Goal: Task Accomplishment & Management: Manage account settings

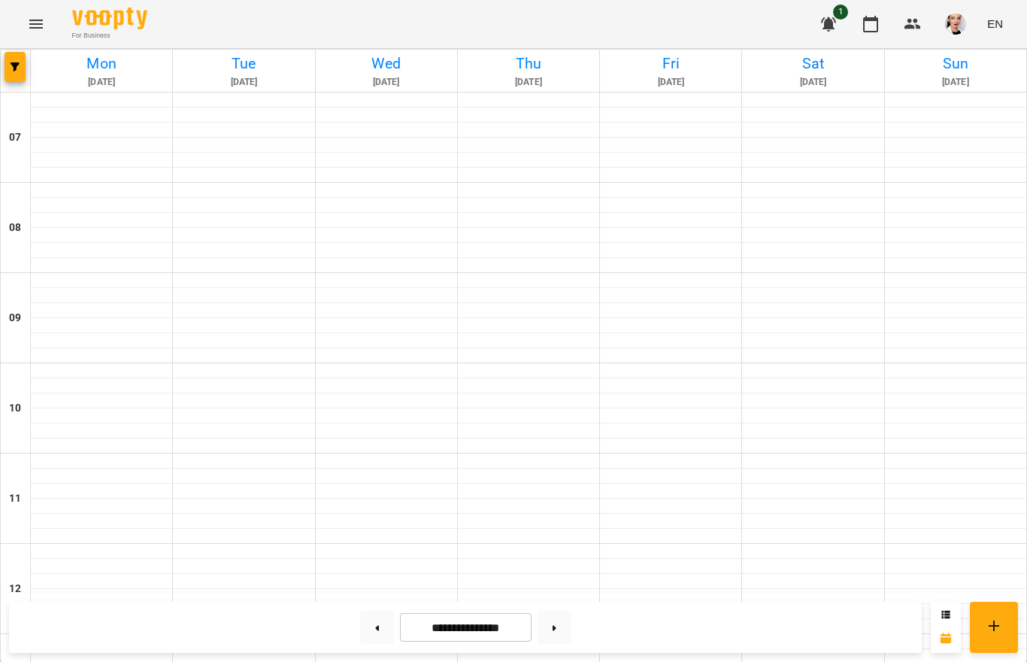
scroll to position [756, 0]
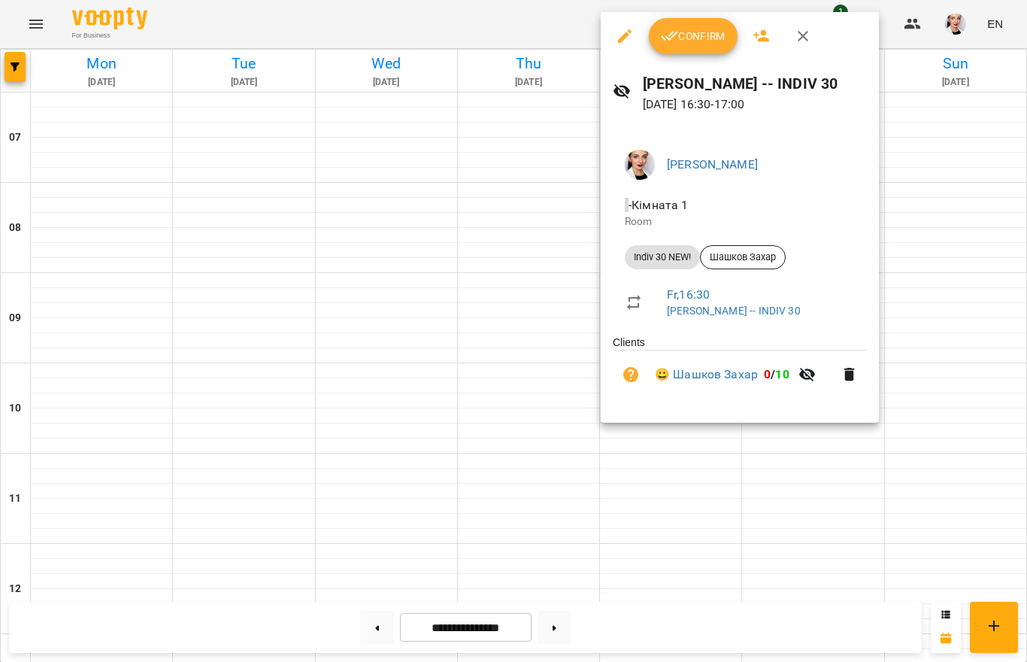
click at [959, 245] on div at bounding box center [513, 331] width 1027 height 662
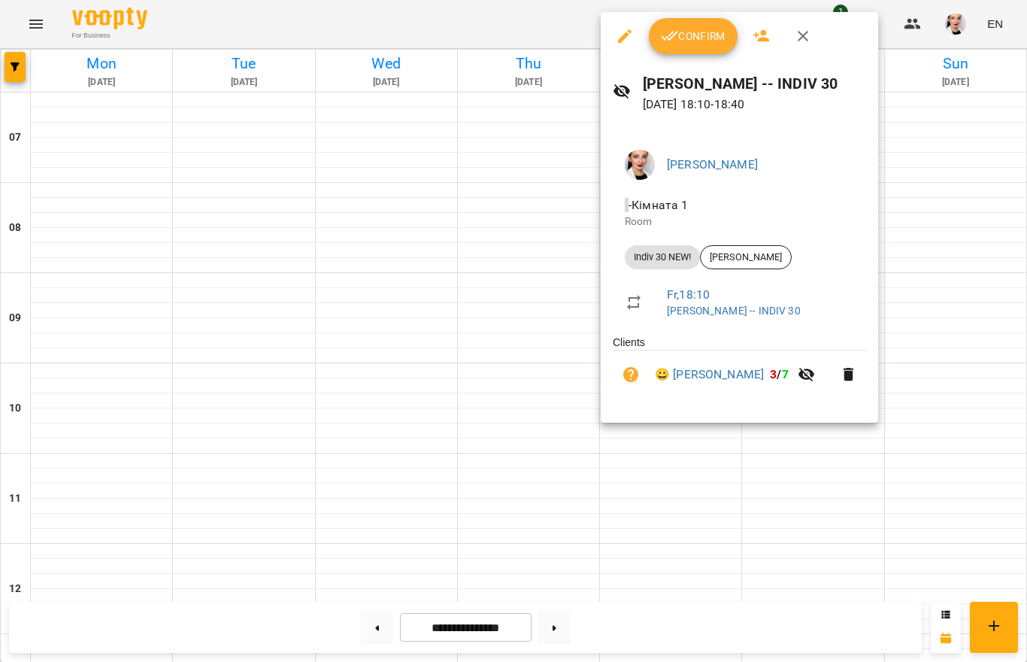
click at [685, 39] on span "Confirm" at bounding box center [693, 36] width 65 height 18
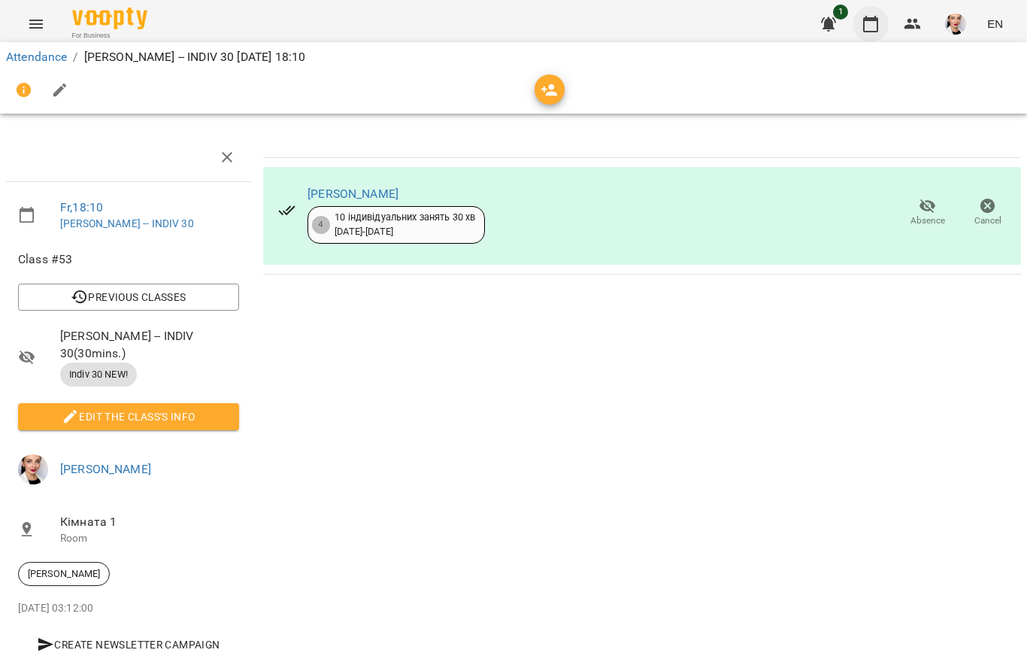
click at [871, 32] on icon "button" at bounding box center [870, 24] width 15 height 17
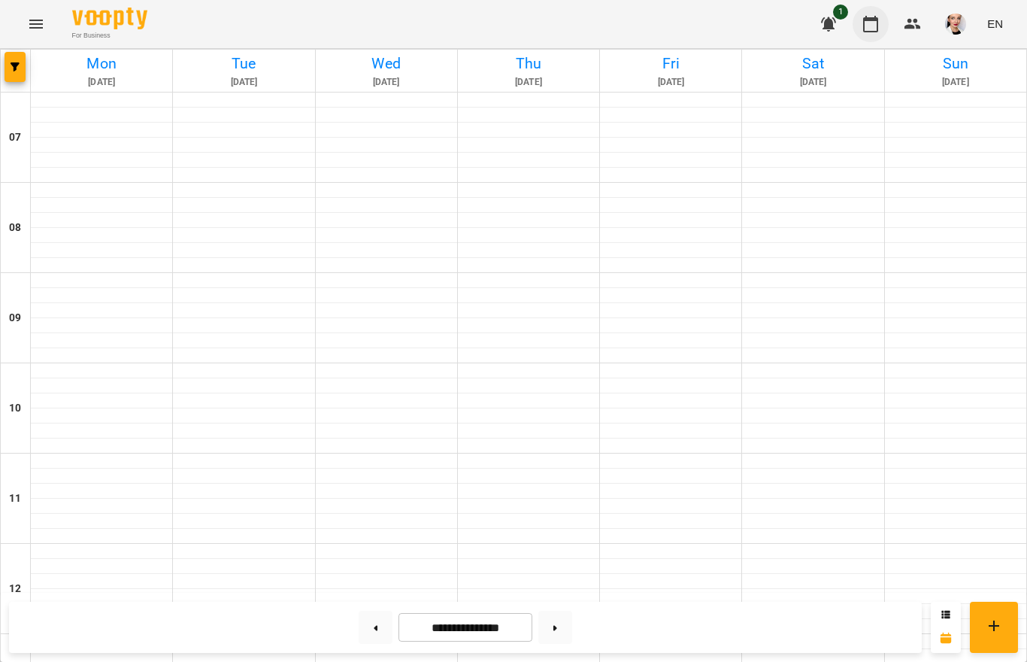
scroll to position [942, 0]
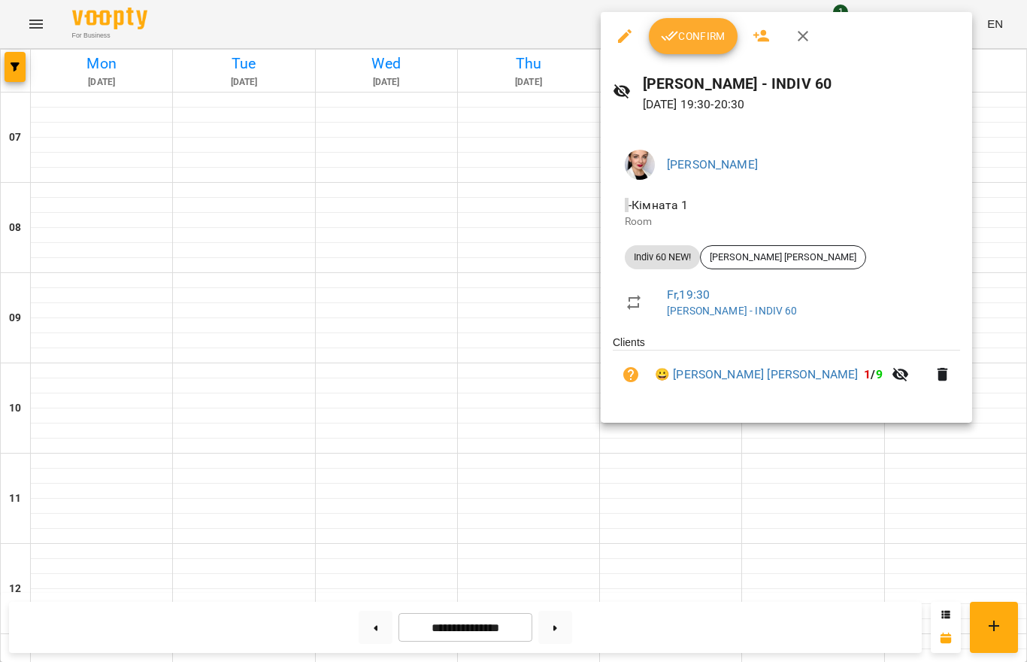
click at [681, 27] on span "Confirm" at bounding box center [693, 36] width 65 height 18
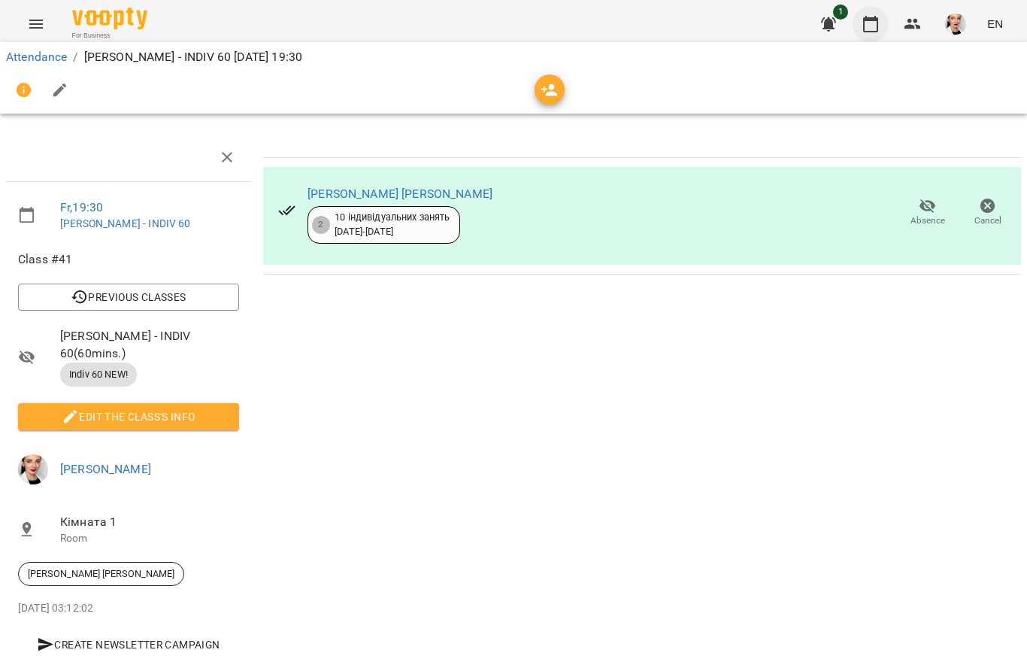
click at [875, 21] on icon "button" at bounding box center [870, 24] width 15 height 17
